Goal: Find specific page/section: Find specific page/section

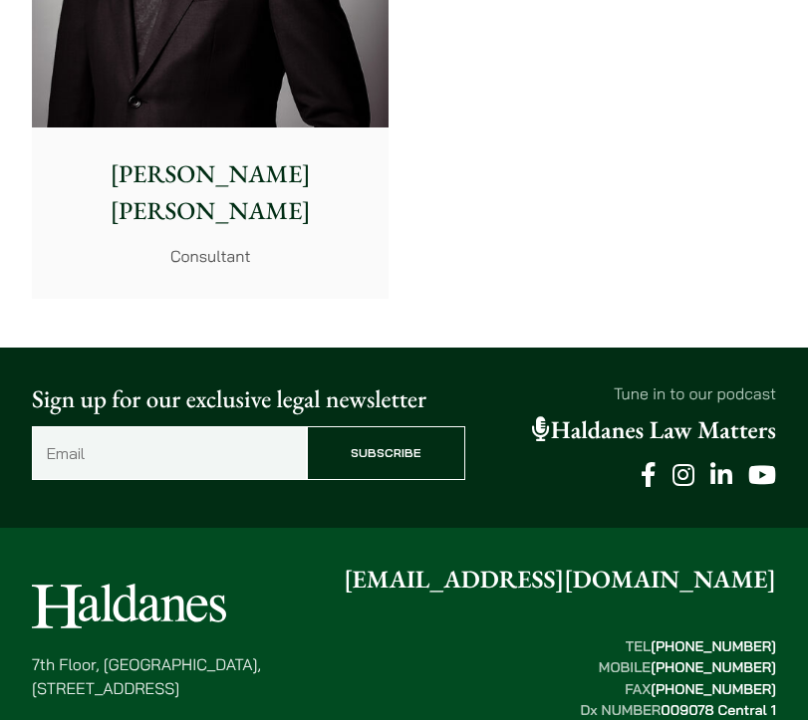
scroll to position [13810, 0]
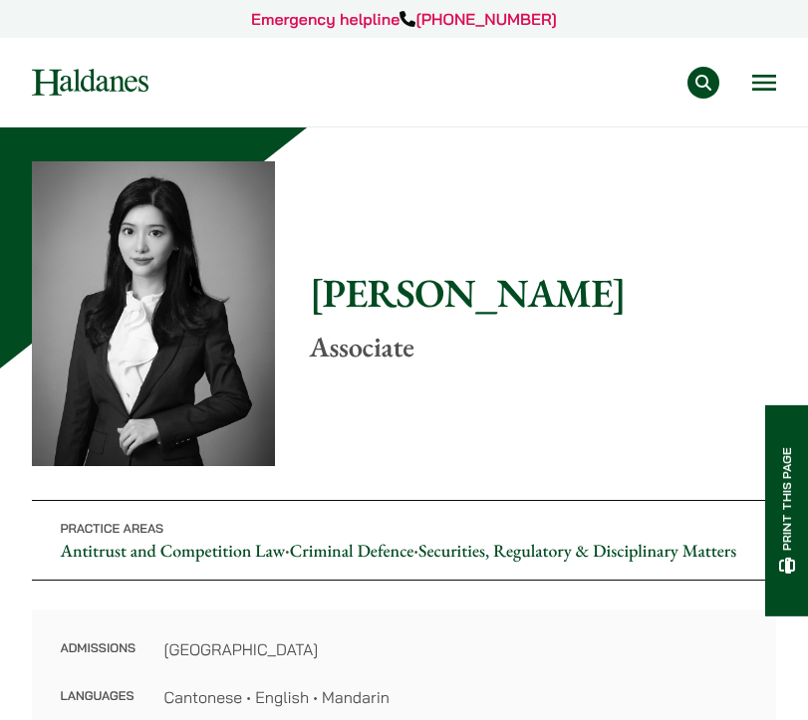
click at [746, 82] on div "Practice Areas Antitrust and Competition Law Civil Litigation & Dispute Resolut…" at bounding box center [477, 83] width 598 height 32
click at [759, 76] on button "Open menu" at bounding box center [764, 83] width 24 height 16
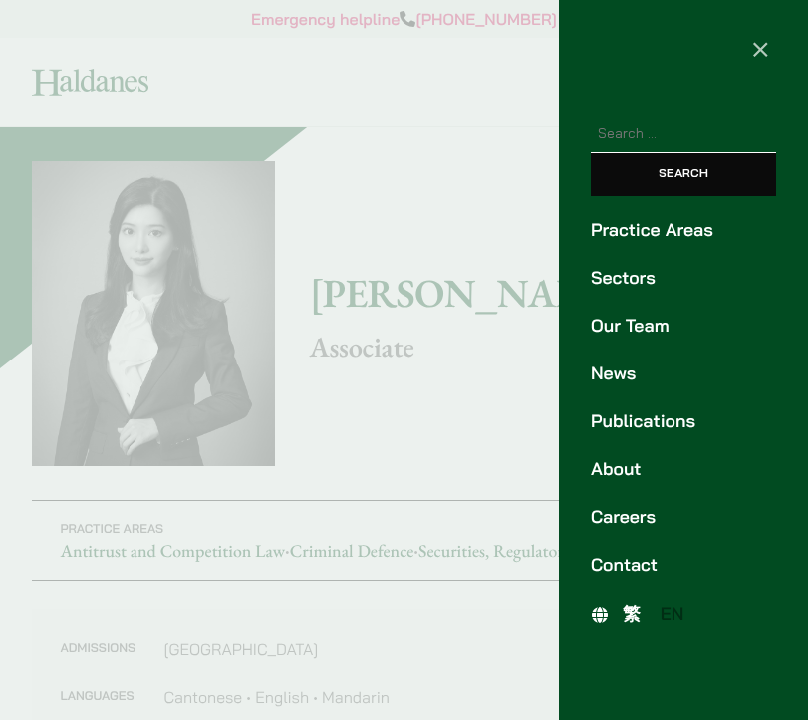
click at [617, 337] on link "Our Team" at bounding box center [683, 326] width 185 height 27
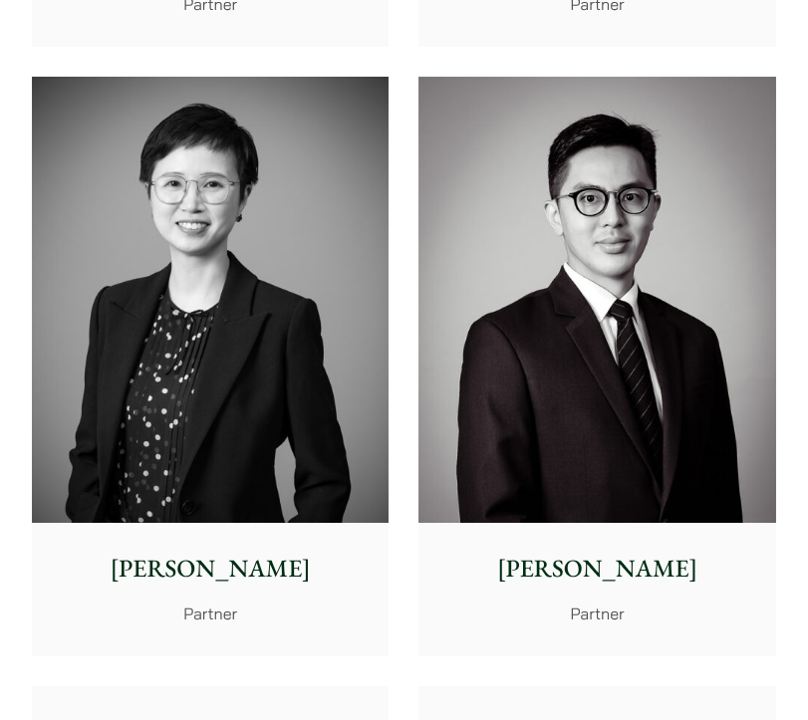
scroll to position [4448, 0]
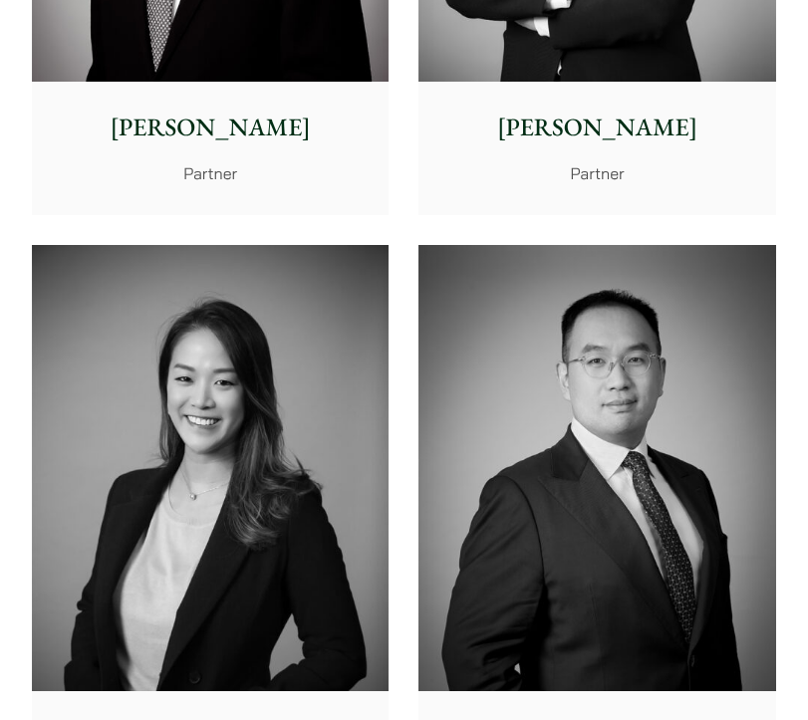
click at [615, 336] on img at bounding box center [596, 468] width 357 height 446
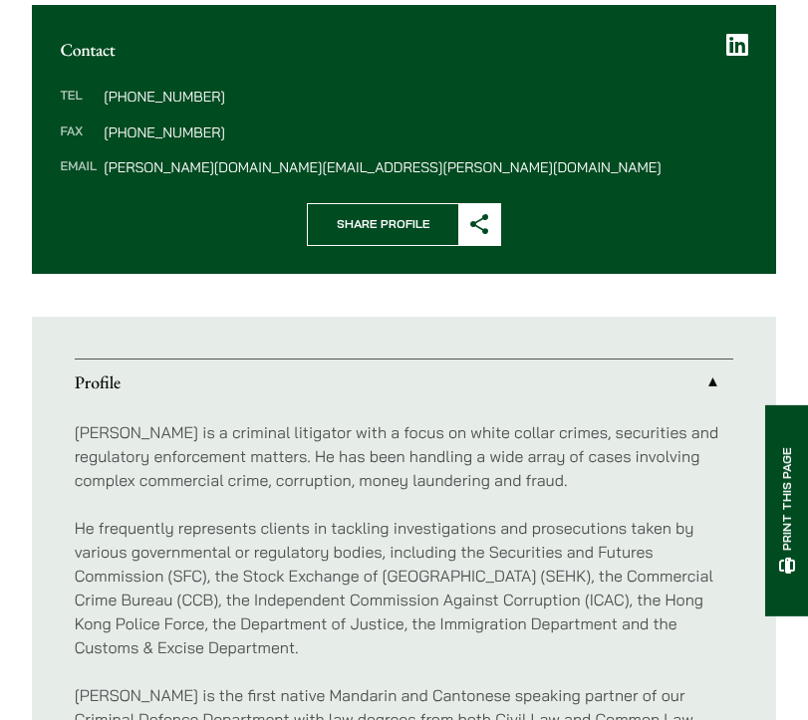
scroll to position [985, 0]
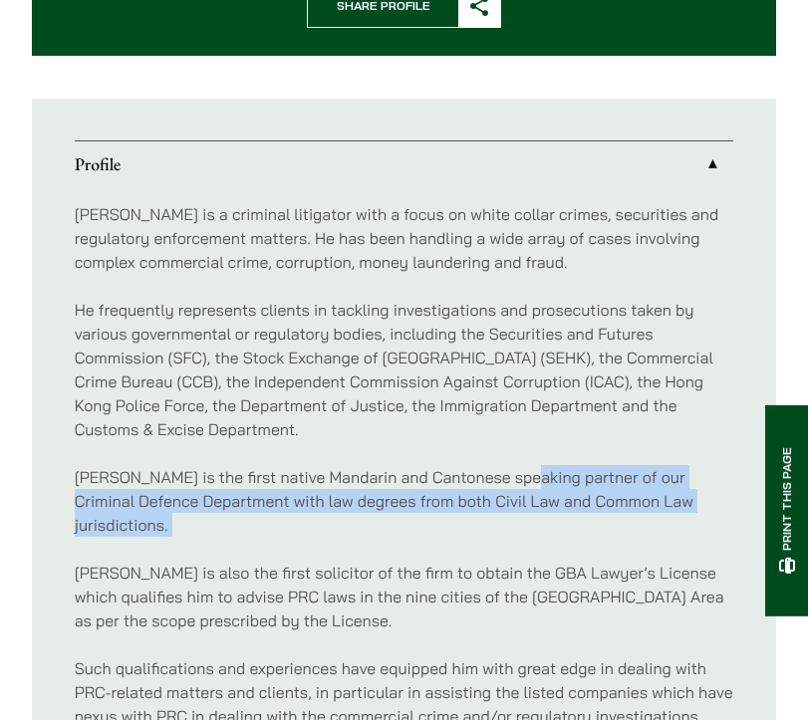
drag, startPoint x: 516, startPoint y: 474, endPoint x: 516, endPoint y: 526, distance: 51.8
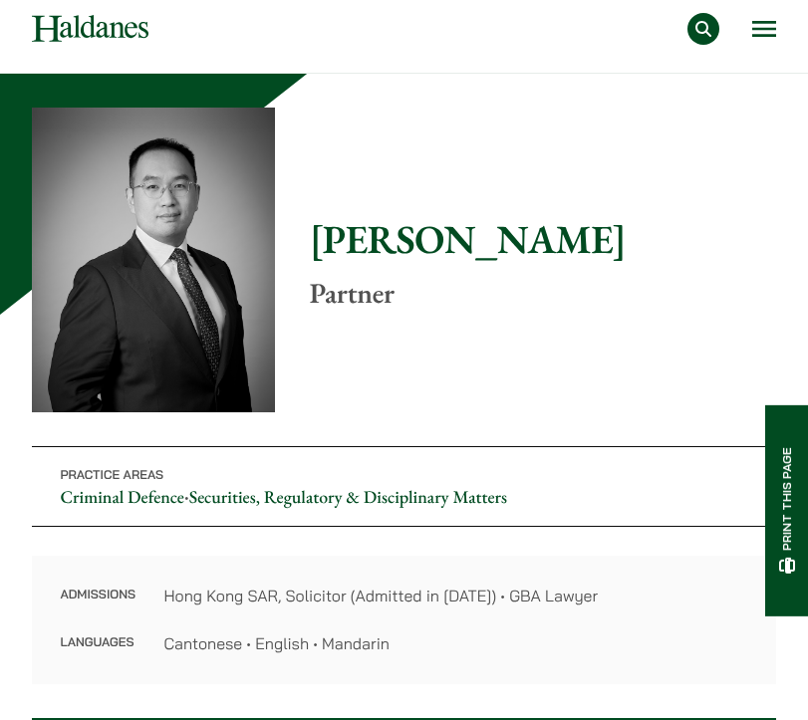
scroll to position [0, 0]
